Goal: Transaction & Acquisition: Purchase product/service

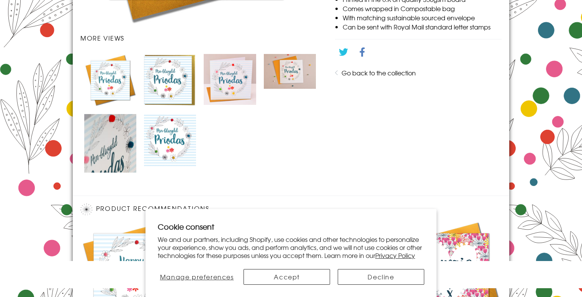
scroll to position [559, 0]
